Goal: Check status: Check status

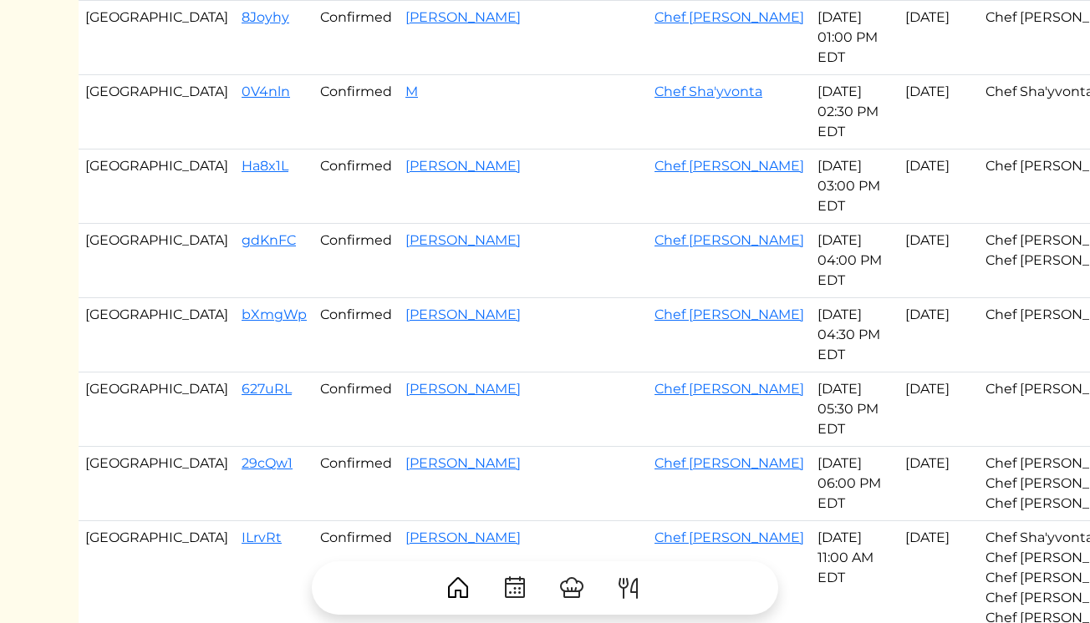
scroll to position [607, 0]
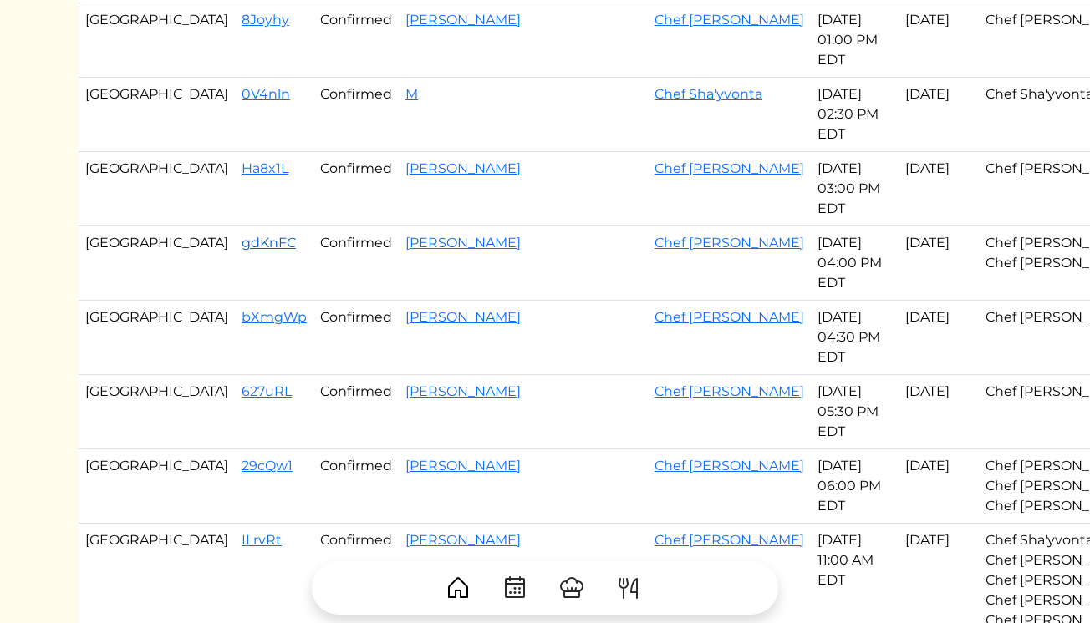
click at [241, 243] on link "gdKnFC" at bounding box center [268, 243] width 54 height 16
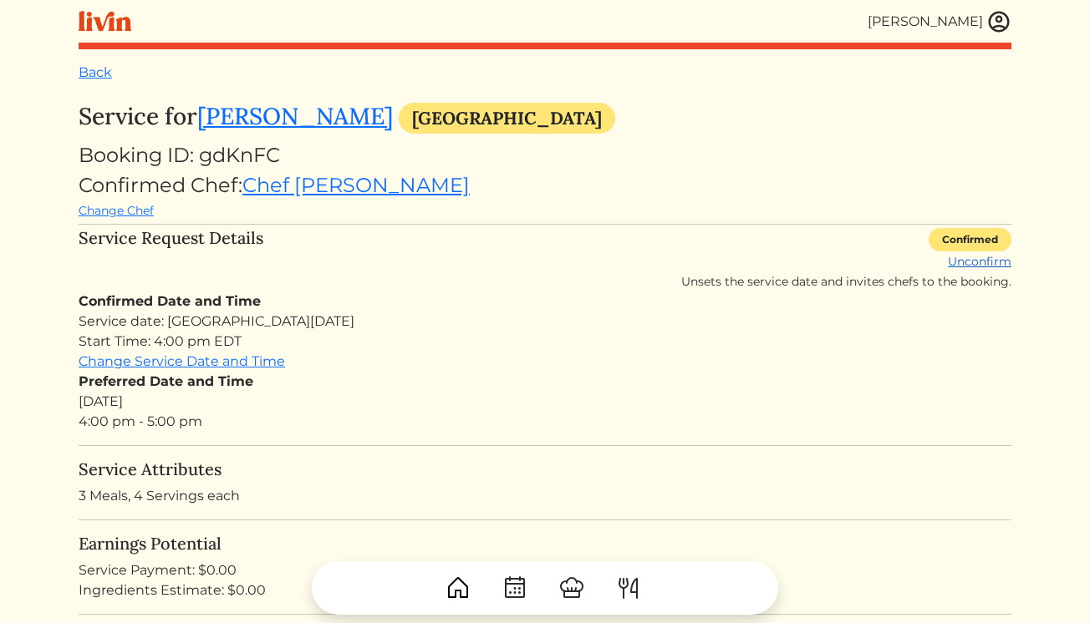
click at [988, 263] on link "Unconfirm" at bounding box center [980, 261] width 64 height 15
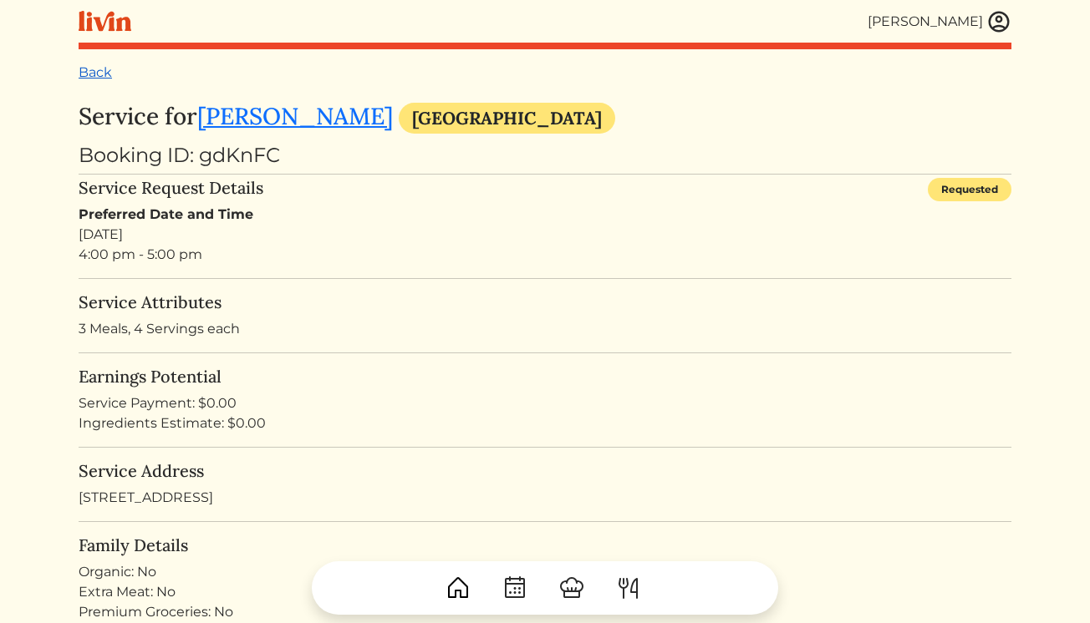
click at [94, 69] on link "Back" at bounding box center [95, 72] width 33 height 16
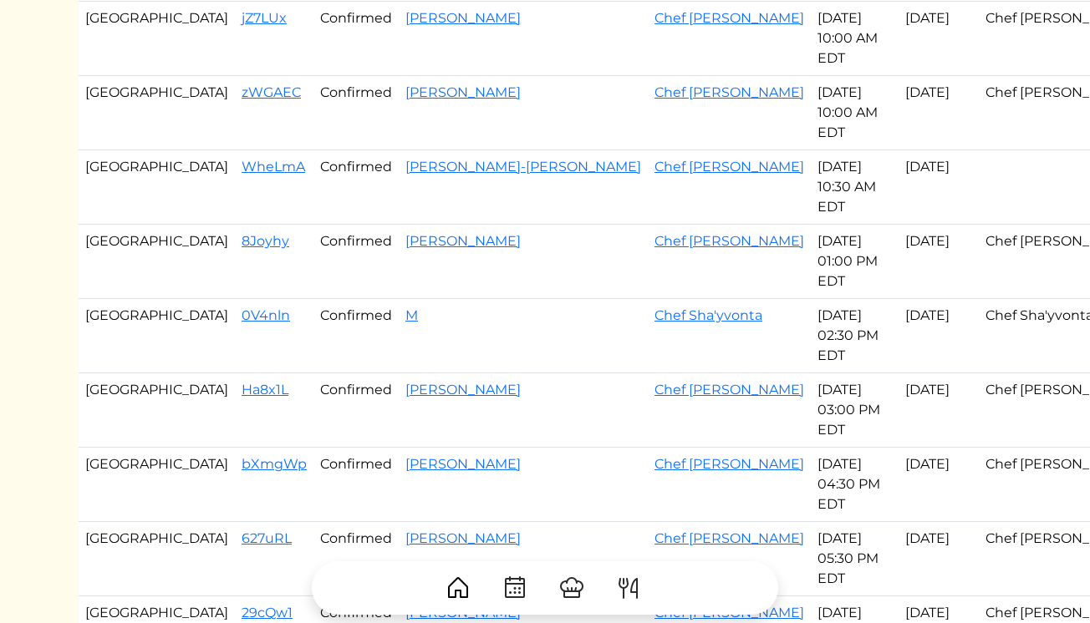
scroll to position [241, 0]
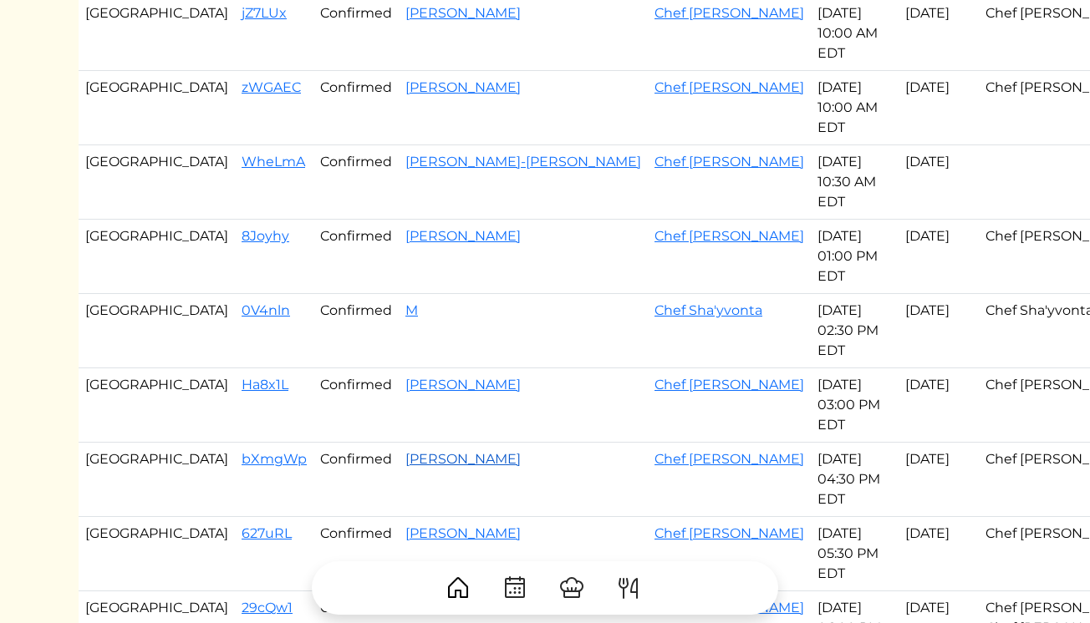
click at [405, 465] on link "[PERSON_NAME]" at bounding box center [462, 459] width 115 height 16
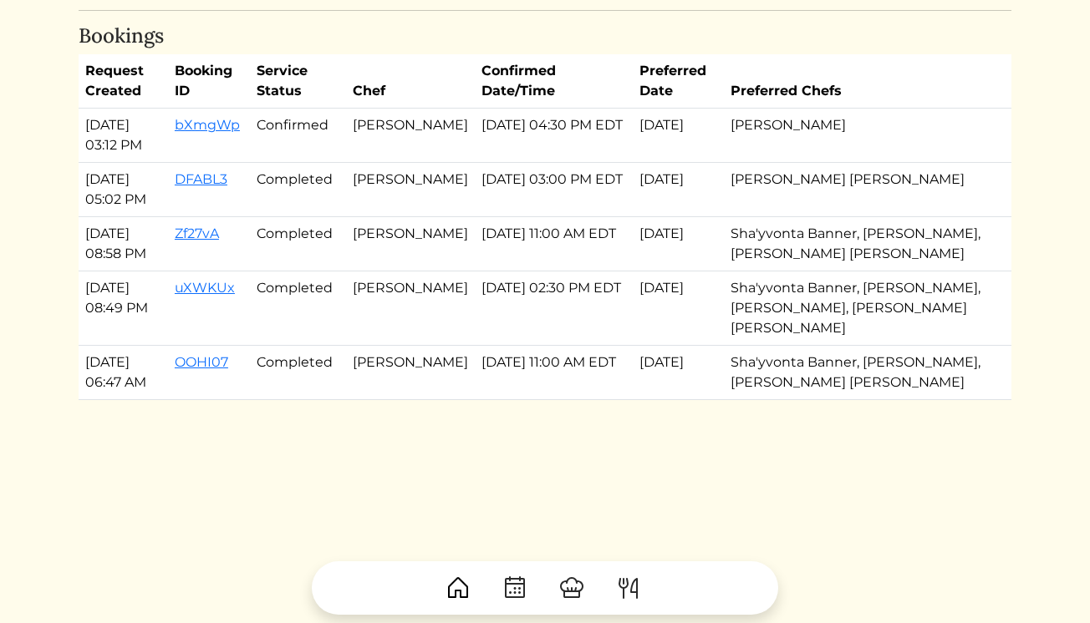
scroll to position [1645, 0]
click at [221, 117] on link "bXmgWp" at bounding box center [207, 125] width 65 height 16
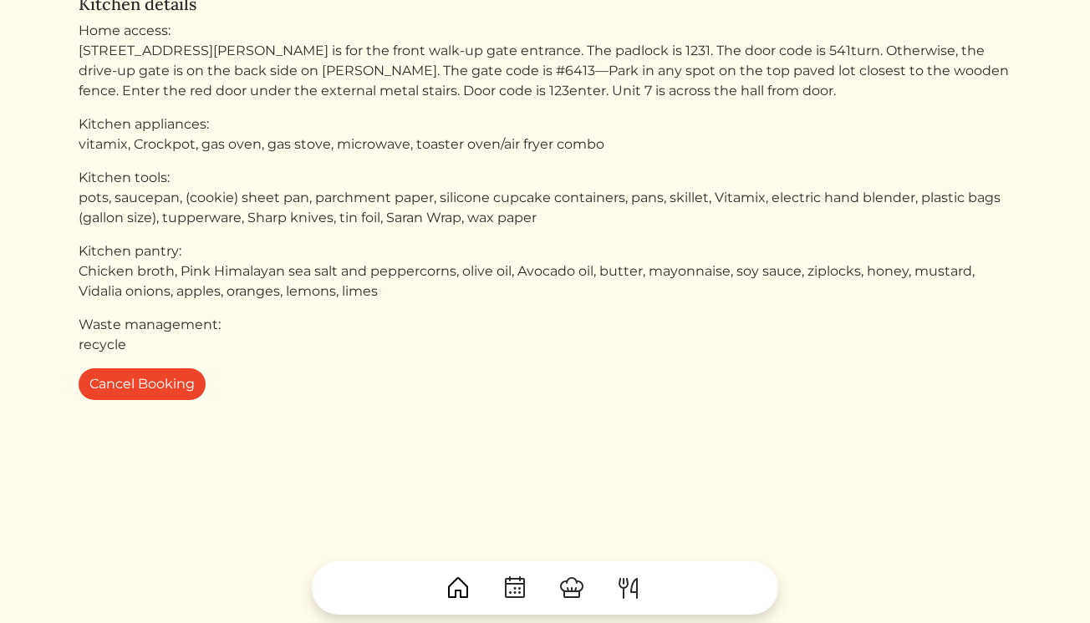
scroll to position [1837, 0]
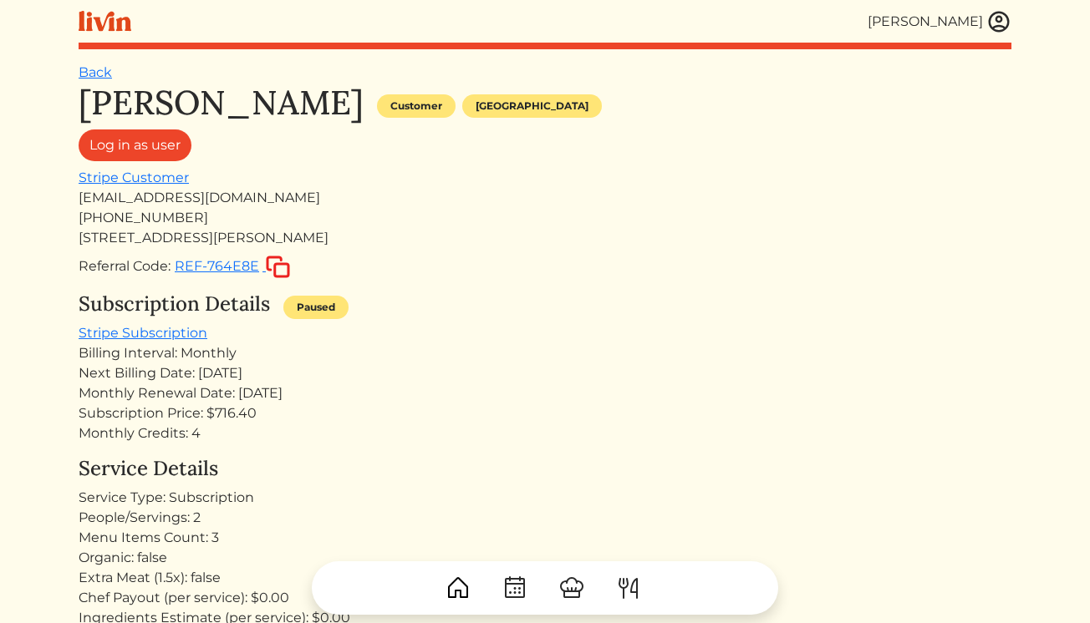
click at [1001, 24] on img at bounding box center [998, 21] width 25 height 25
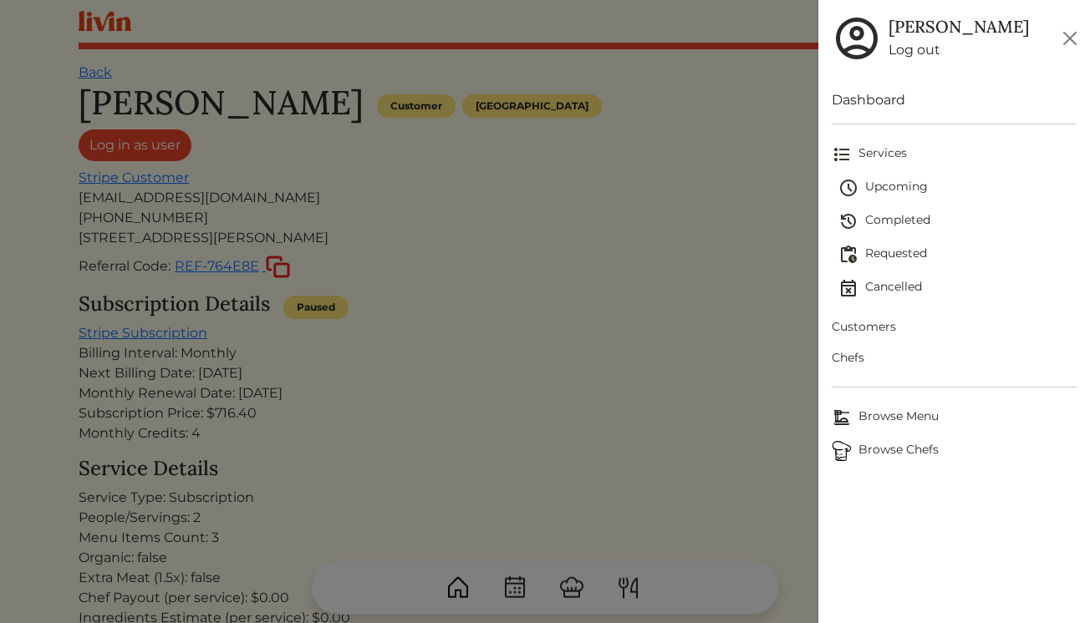
click at [896, 185] on span "Upcoming" at bounding box center [957, 188] width 238 height 20
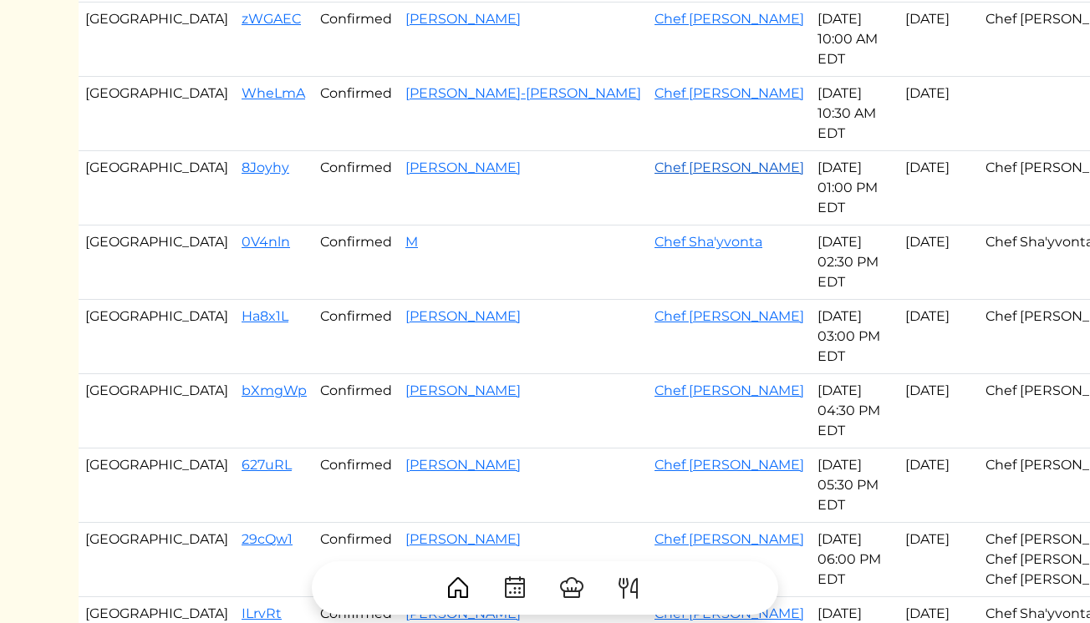
scroll to position [257, 0]
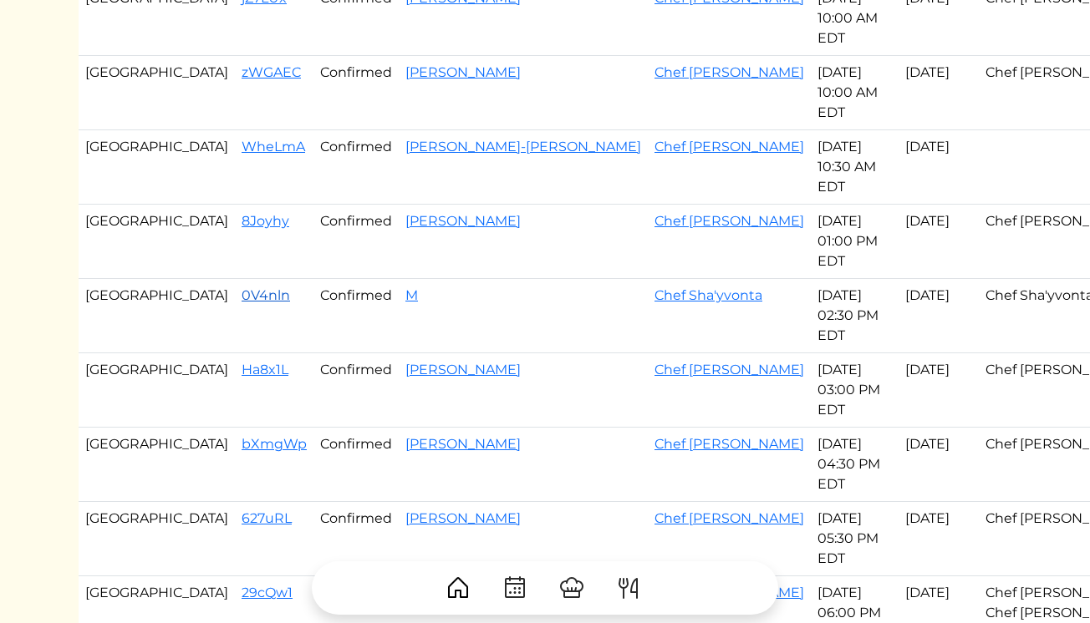
click at [241, 295] on link "0V4nln" at bounding box center [265, 295] width 48 height 16
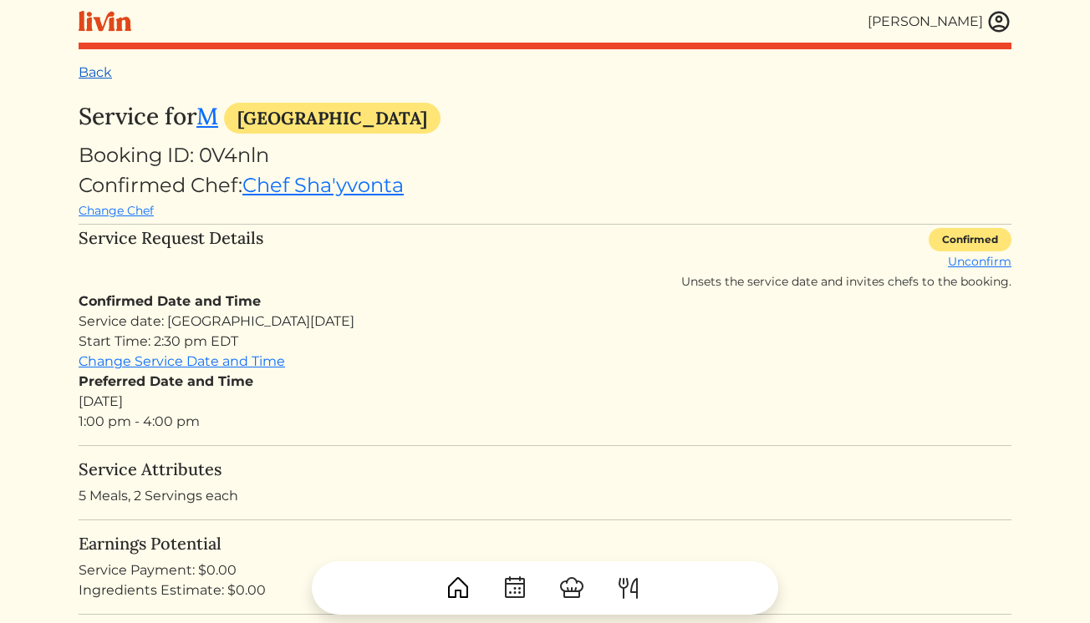
click at [99, 72] on link "Back" at bounding box center [95, 72] width 33 height 16
